Goal: Navigation & Orientation: Find specific page/section

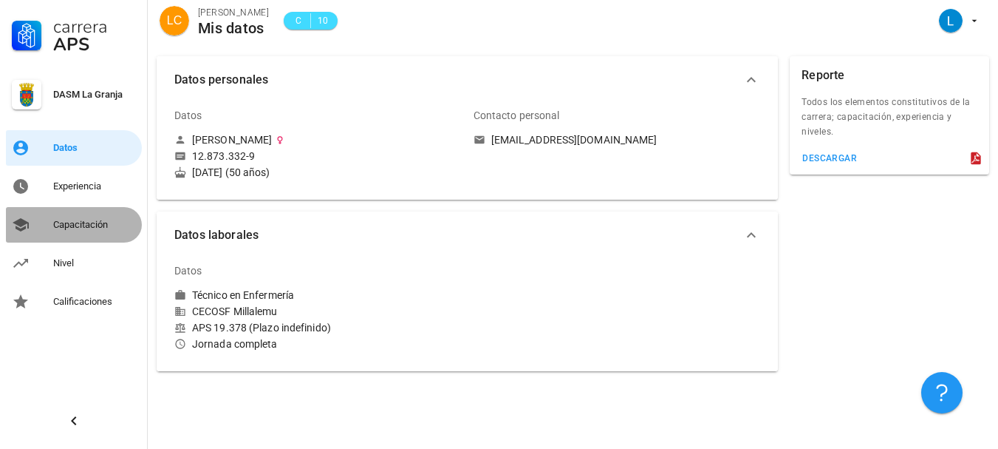
click at [88, 228] on div "Capacitación" at bounding box center [94, 225] width 83 height 12
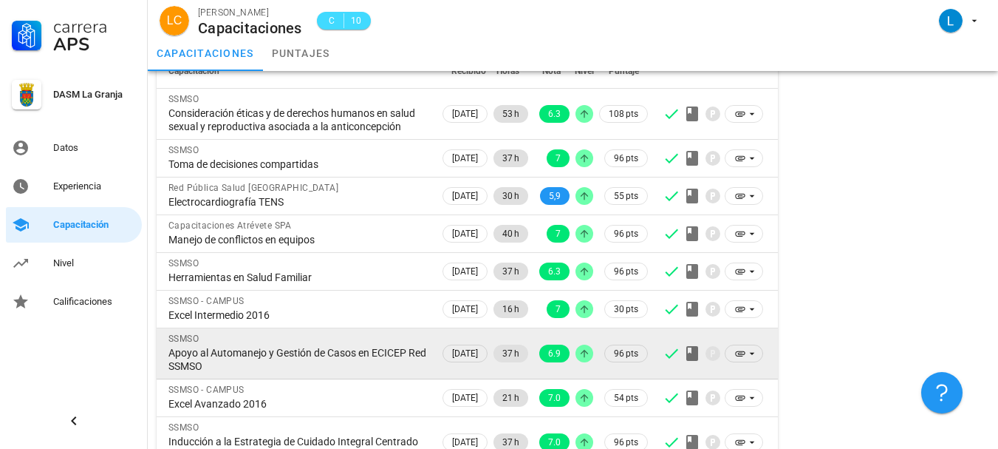
scroll to position [98, 0]
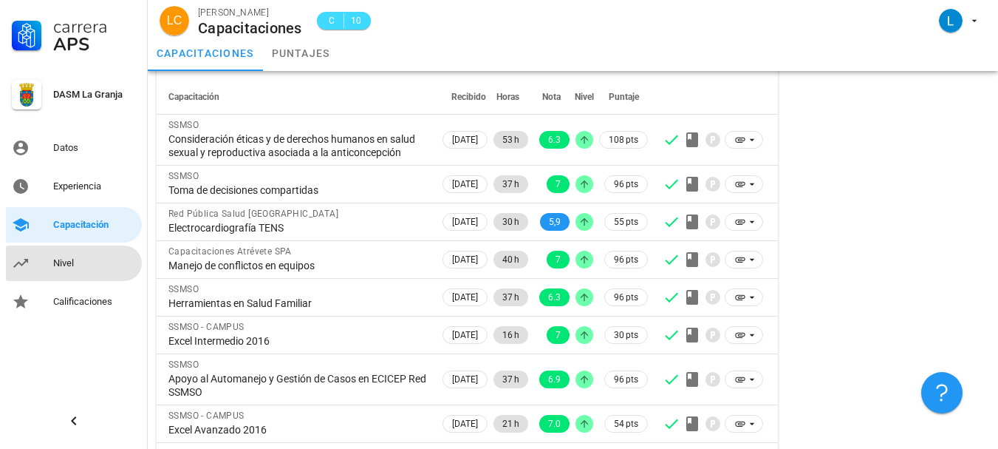
click at [78, 259] on div "Nivel" at bounding box center [94, 263] width 83 height 12
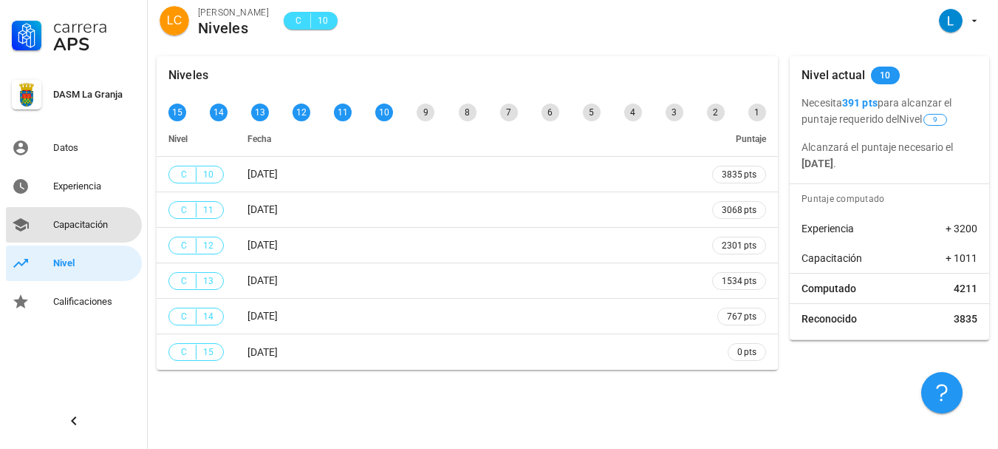
click at [81, 224] on div "Capacitación" at bounding box center [94, 225] width 83 height 12
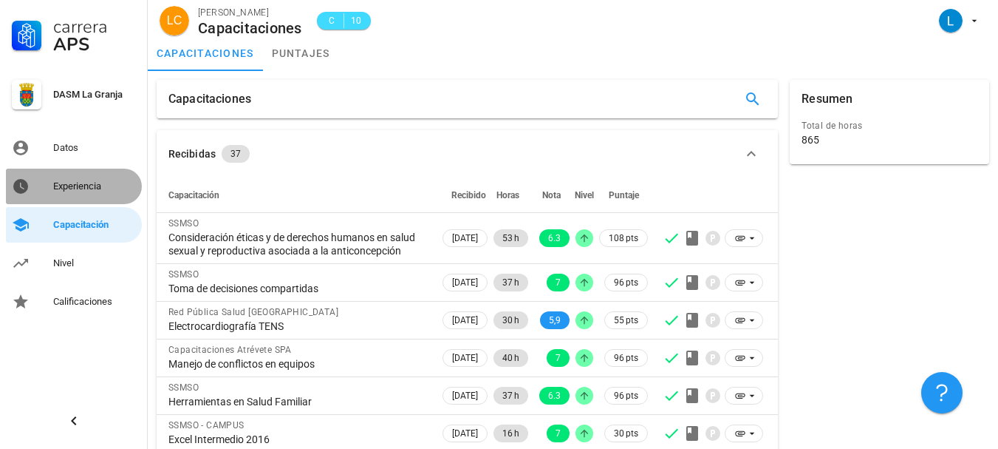
click at [85, 185] on div "Experiencia" at bounding box center [94, 186] width 83 height 12
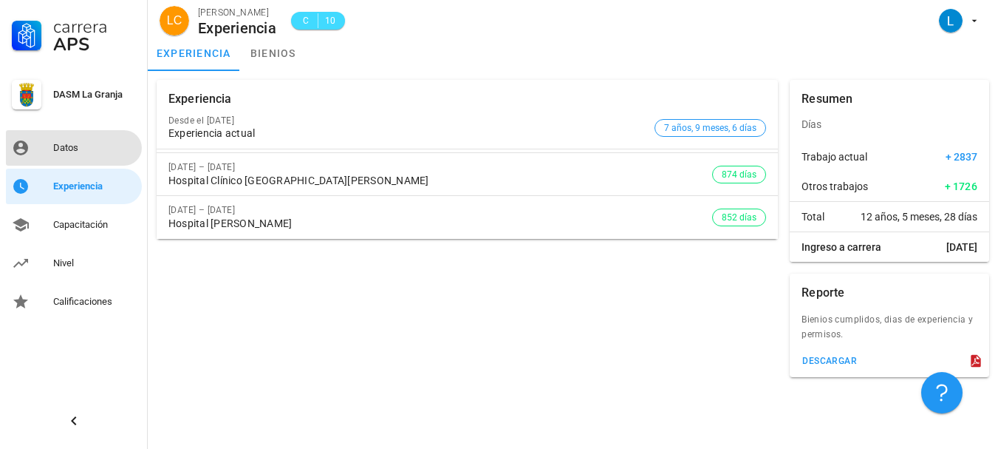
click at [79, 149] on div "Datos" at bounding box center [94, 148] width 83 height 12
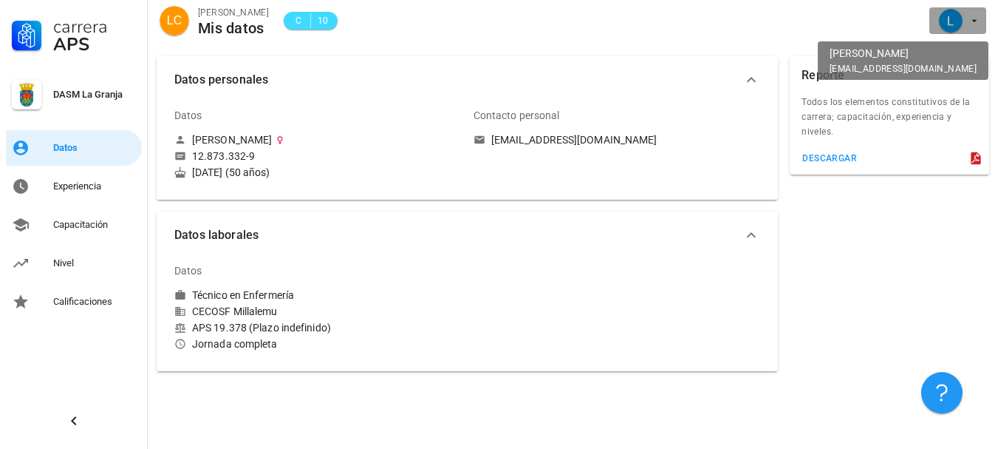
click at [972, 20] on icon "button" at bounding box center [975, 21] width 12 height 12
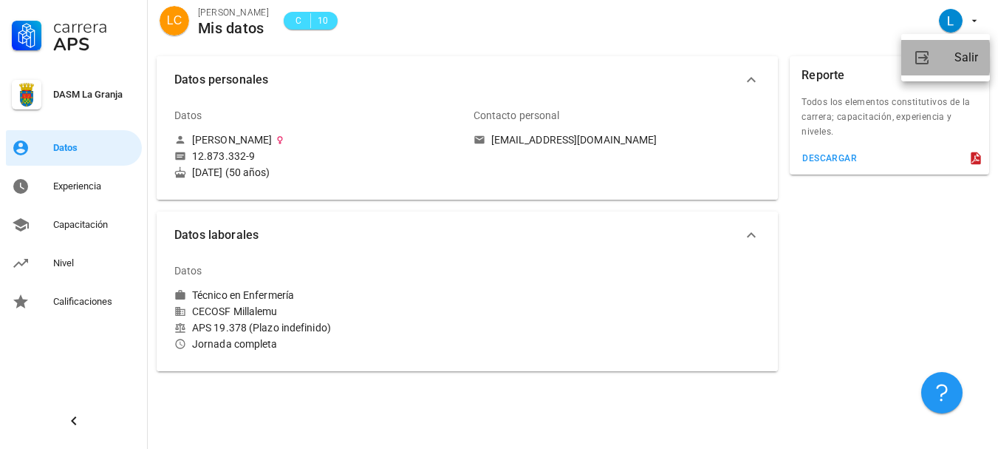
click at [970, 55] on div "Salir" at bounding box center [967, 58] width 24 height 30
